Goal: Answer question/provide support

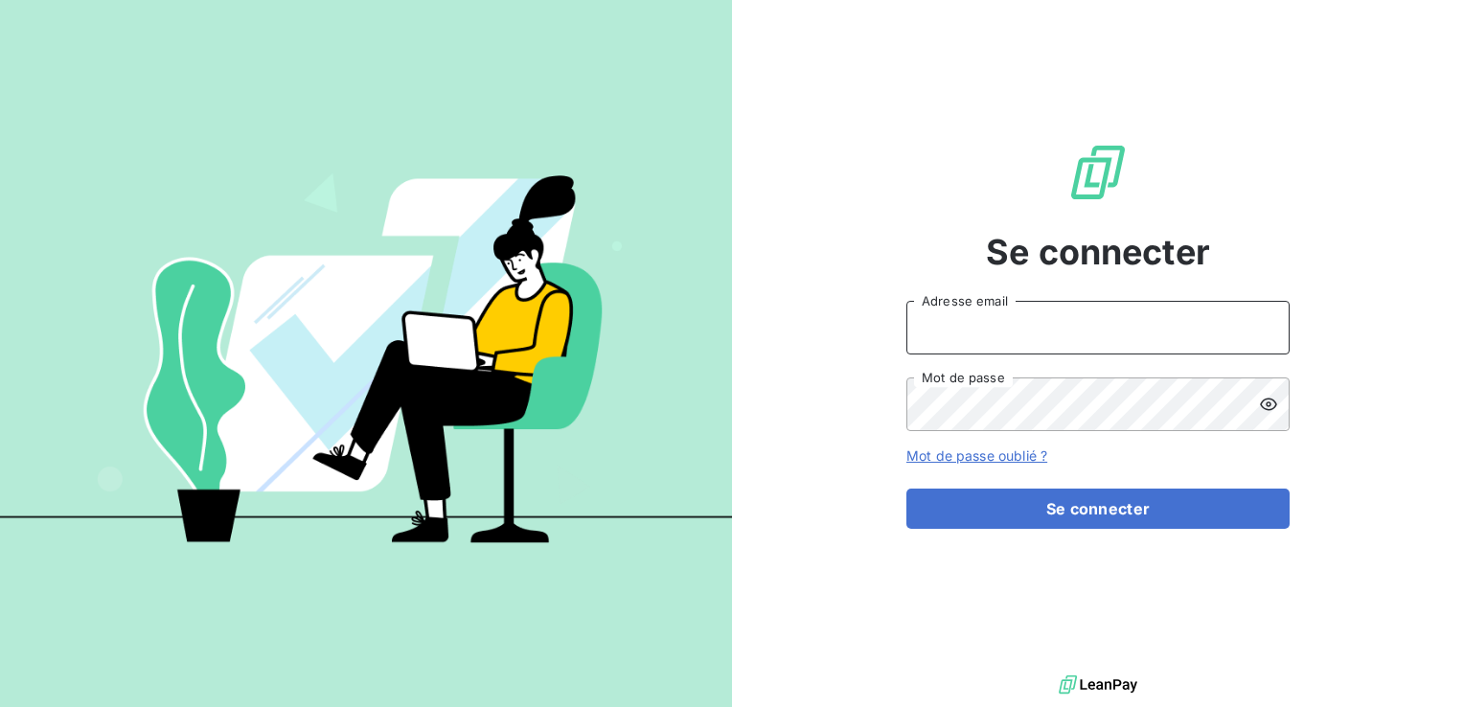
click at [1029, 339] on input "Adresse email" at bounding box center [1098, 328] width 383 height 54
type input "[EMAIL_ADDRESS][DOMAIN_NAME]"
click at [907, 489] on button "Se connecter" at bounding box center [1098, 509] width 383 height 40
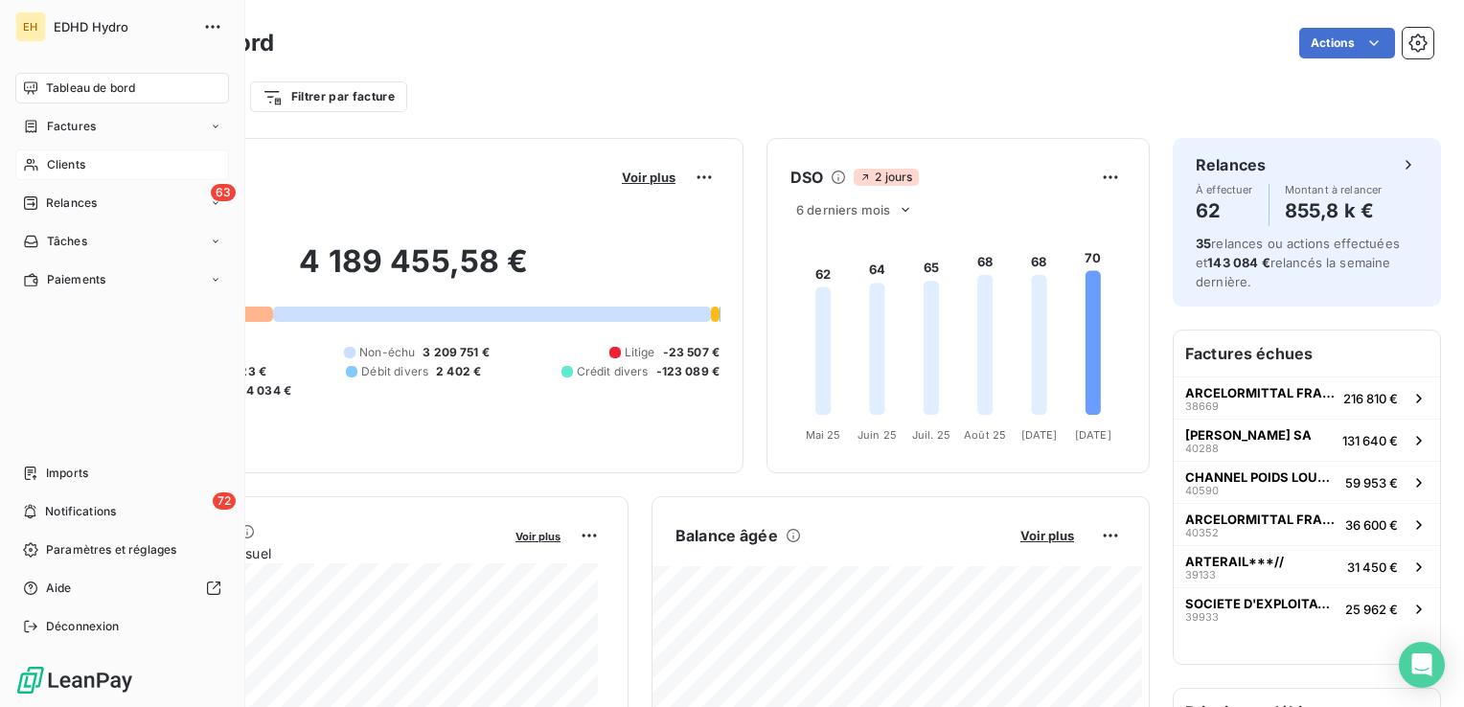
click at [54, 163] on span "Clients" at bounding box center [66, 164] width 38 height 17
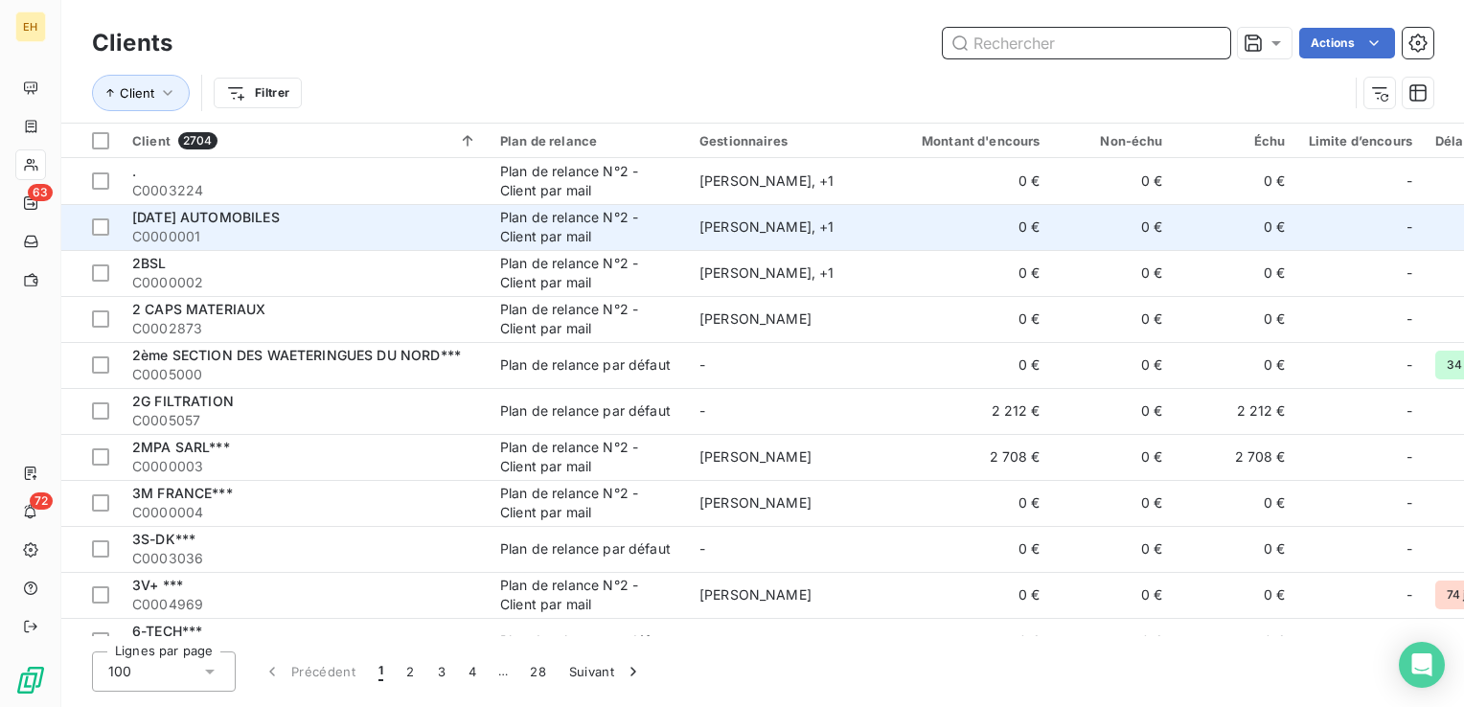
type input "c"
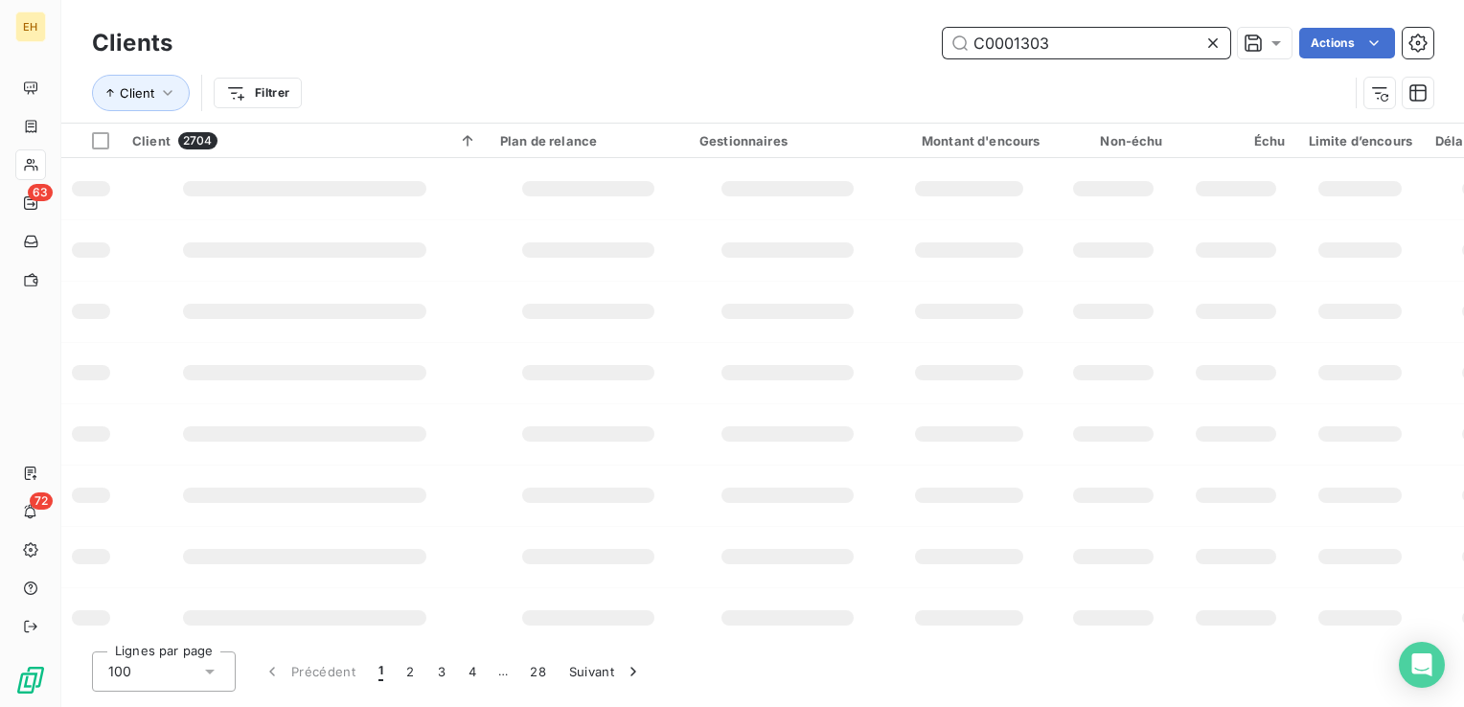
type input "C0001303"
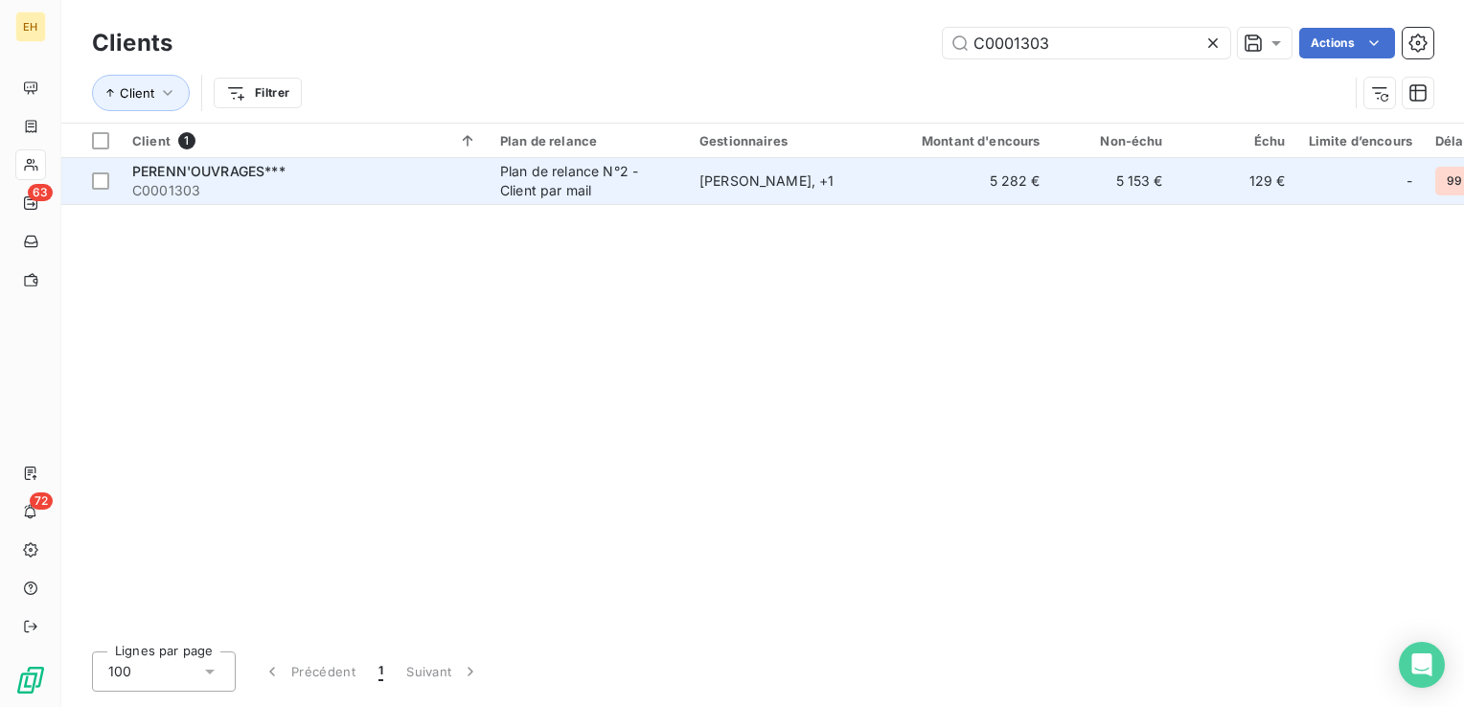
click at [732, 190] on td "[PERSON_NAME] , + 1" at bounding box center [787, 181] width 199 height 46
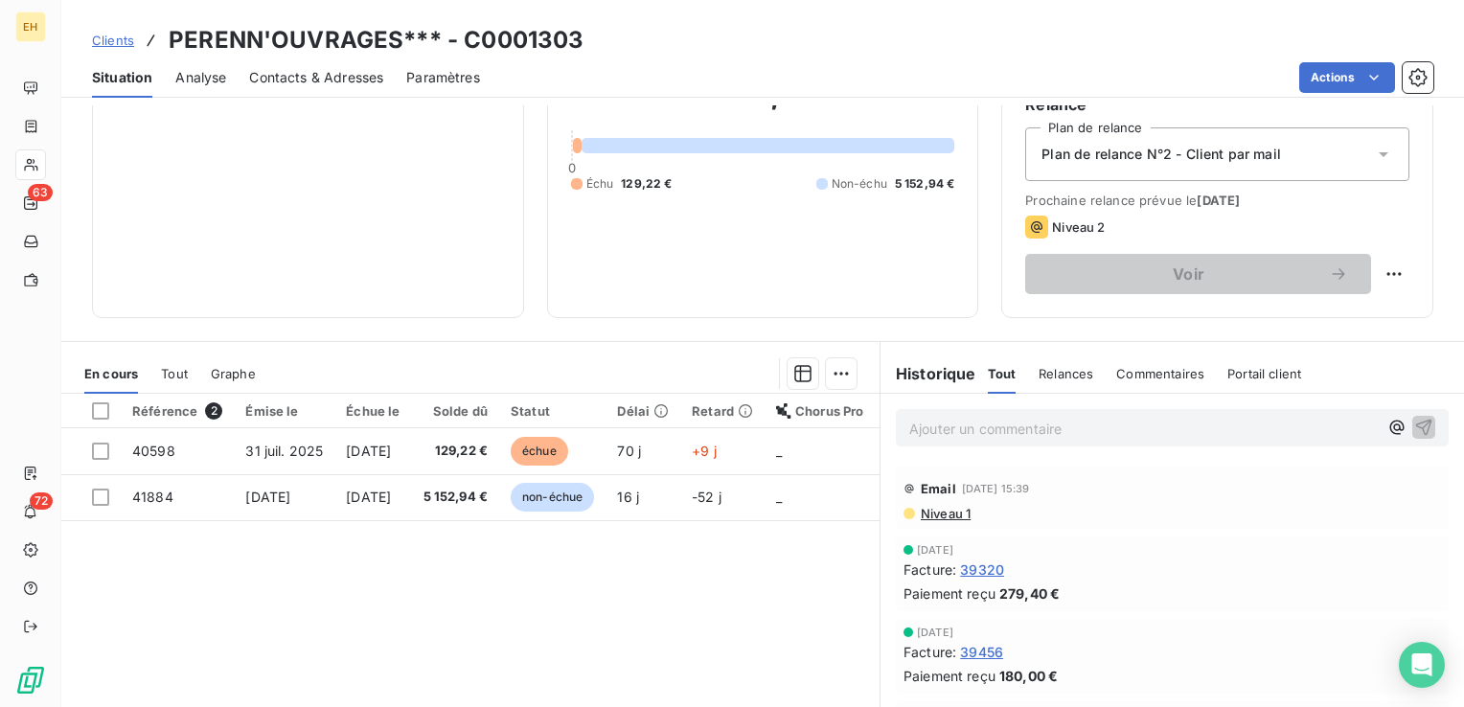
scroll to position [192, 0]
click at [963, 434] on p "Ajouter un commentaire ﻿" at bounding box center [1144, 429] width 469 height 24
click at [1132, 435] on p "[EMAIL_ADDRESS][DOMAIN_NAME] :" at bounding box center [1144, 428] width 469 height 22
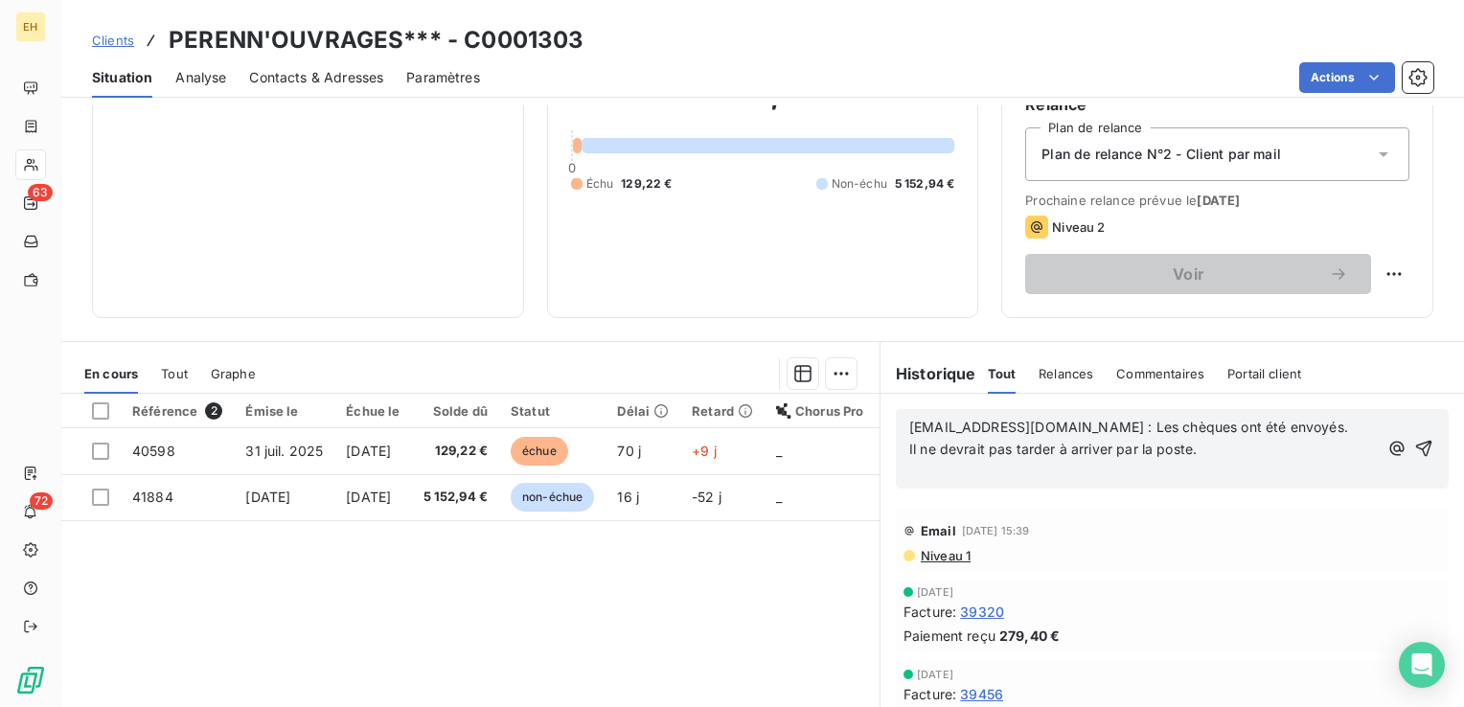
click at [1300, 428] on p "[EMAIL_ADDRESS][DOMAIN_NAME] : Les chèques ont été envoyés." at bounding box center [1144, 428] width 469 height 22
click at [1250, 446] on p "[EMAIL_ADDRESS][DOMAIN_NAME] : Les chèques ont été envoyés. Il ne devrait pas t…" at bounding box center [1148, 439] width 476 height 44
